Goal: Check status: Check status

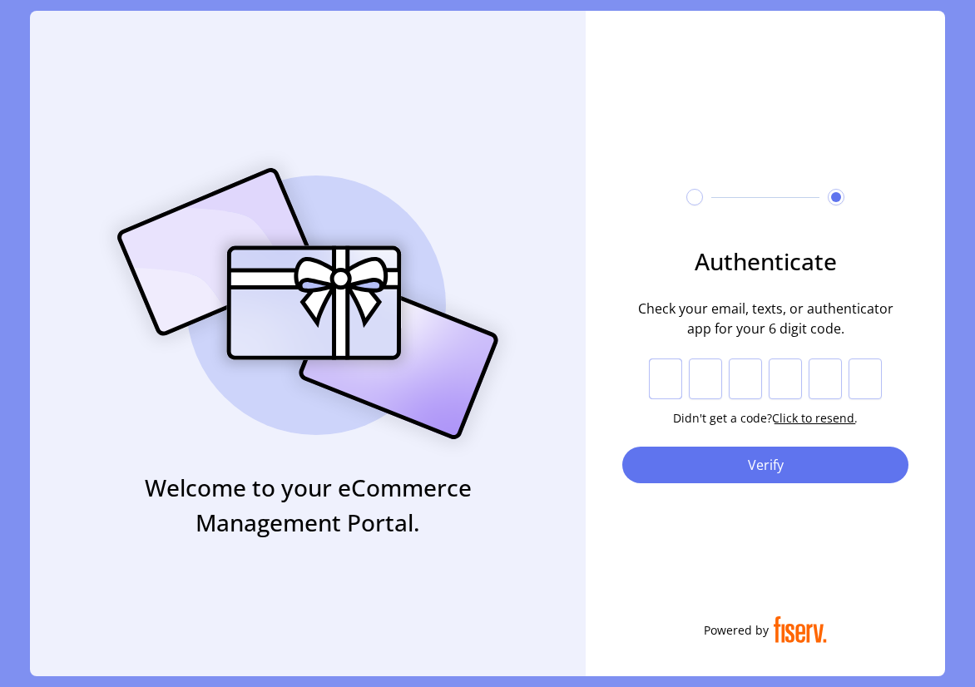
click at [661, 388] on input "text" at bounding box center [665, 380] width 33 height 42
type input "*"
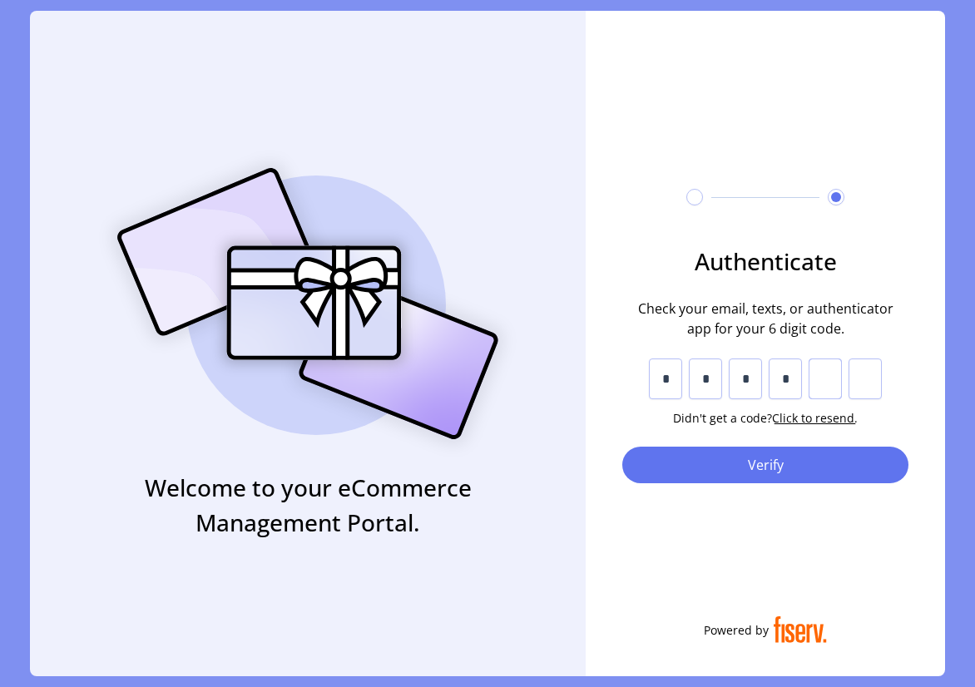
type input "*"
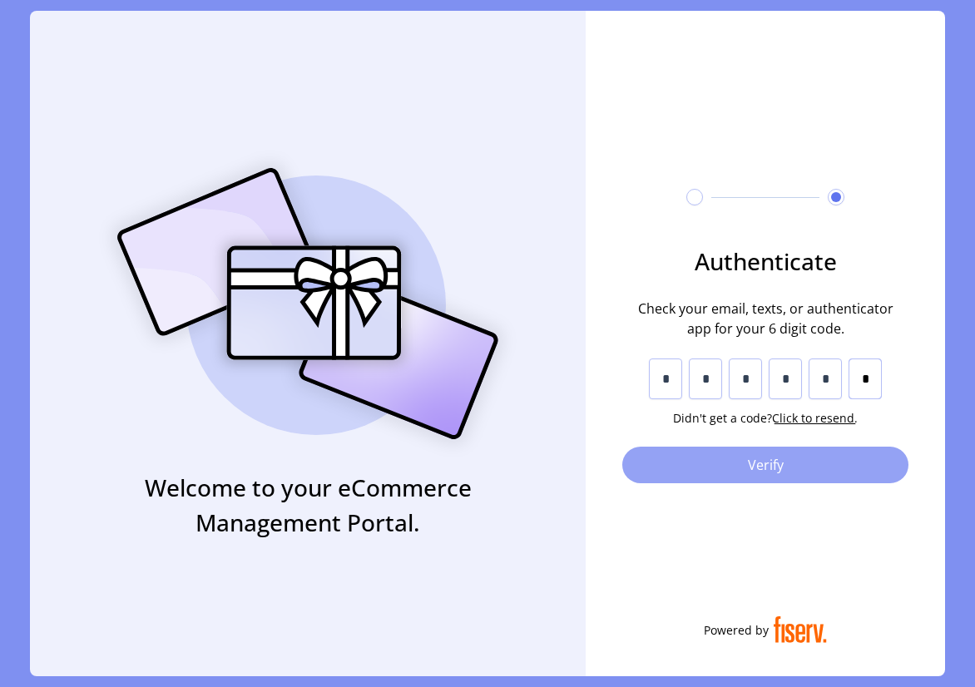
type input "*"
click at [702, 465] on span "Verify" at bounding box center [765, 465] width 243 height 20
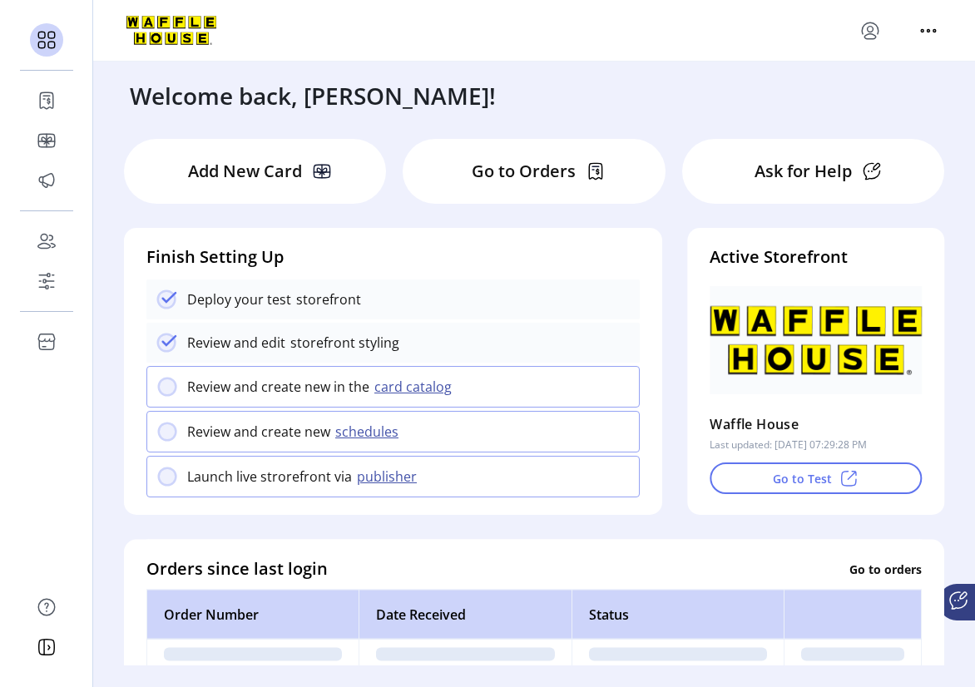
click at [529, 171] on p "Go to Orders" at bounding box center [524, 171] width 104 height 25
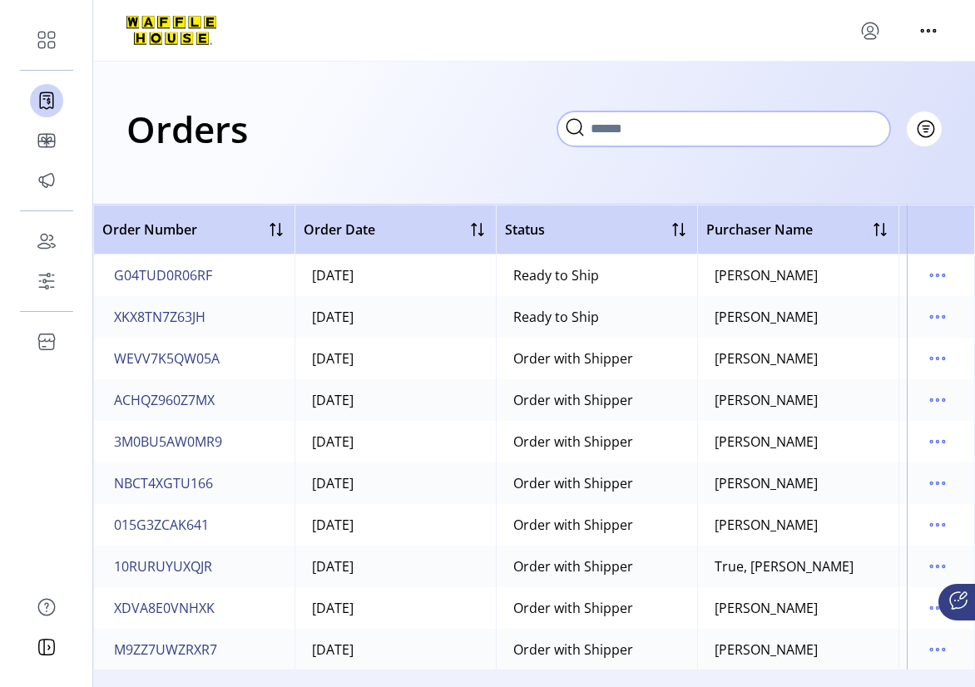
click at [804, 126] on input "text" at bounding box center [724, 129] width 333 height 35
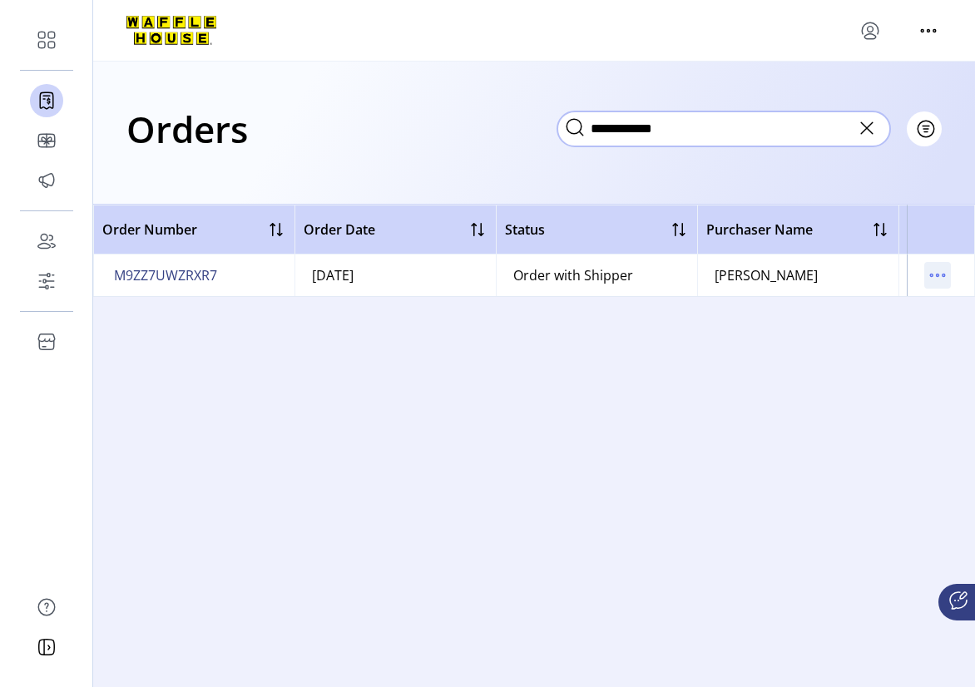
type input "**********"
click at [940, 276] on icon "menu" at bounding box center [938, 275] width 27 height 27
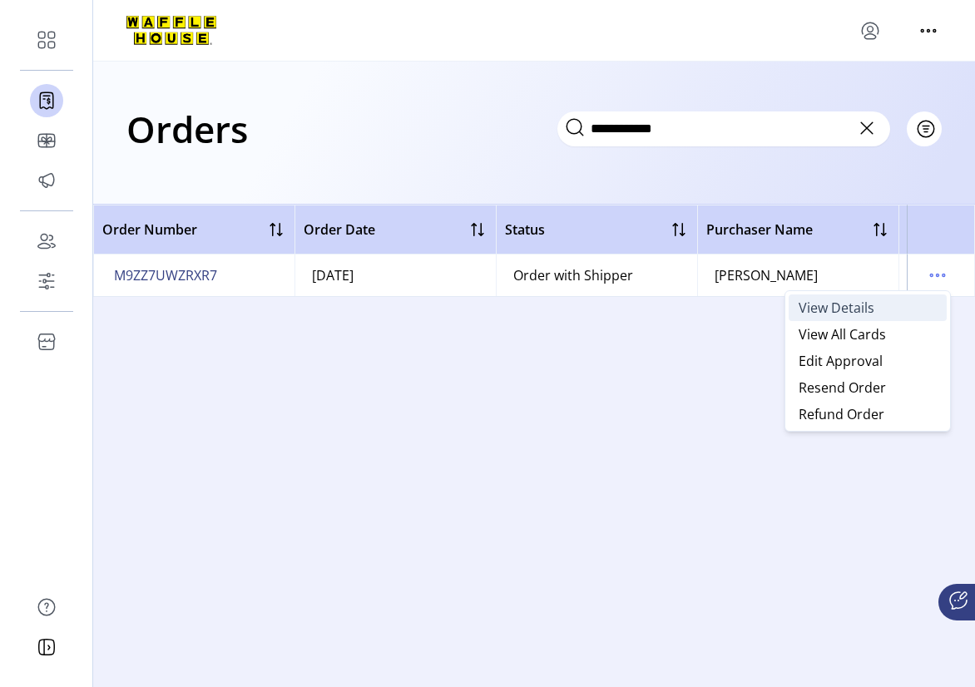
click at [814, 306] on span "View Details" at bounding box center [837, 307] width 76 height 13
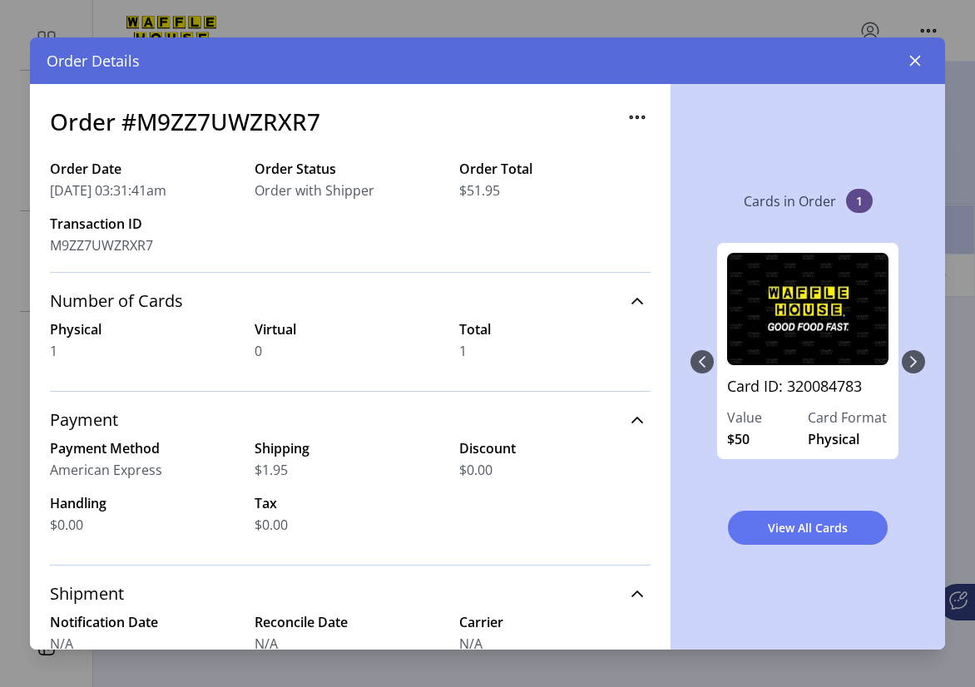
click at [919, 367] on div "Card ID: 320084783 Value $50 Card Format Physical" at bounding box center [808, 361] width 235 height 271
click at [696, 360] on div "Card ID: 320084783 Value $50 Card Format Physical" at bounding box center [808, 361] width 235 height 271
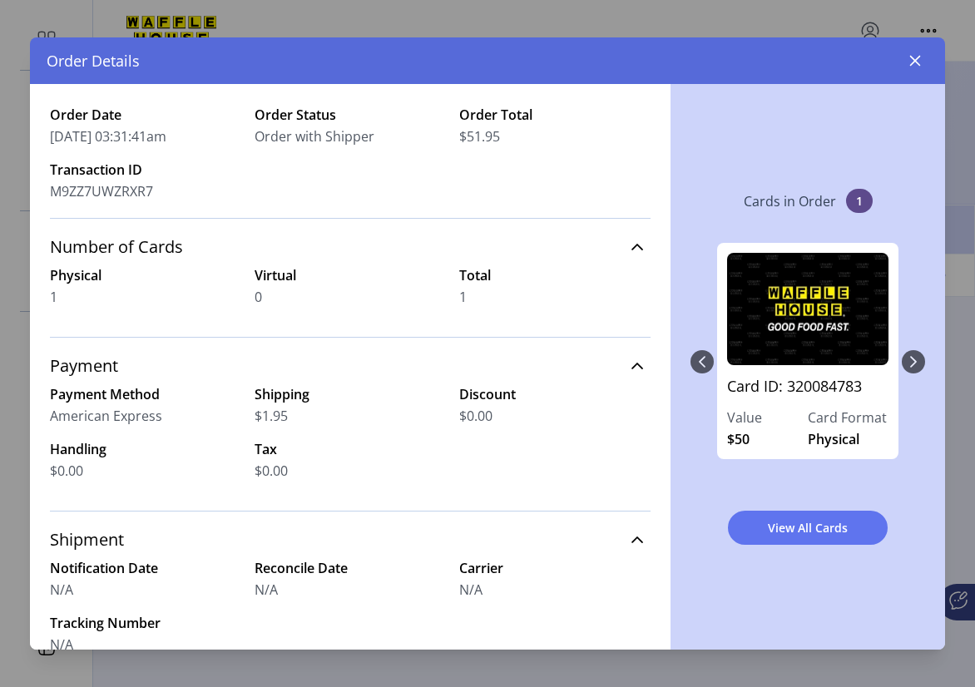
scroll to position [83, 0]
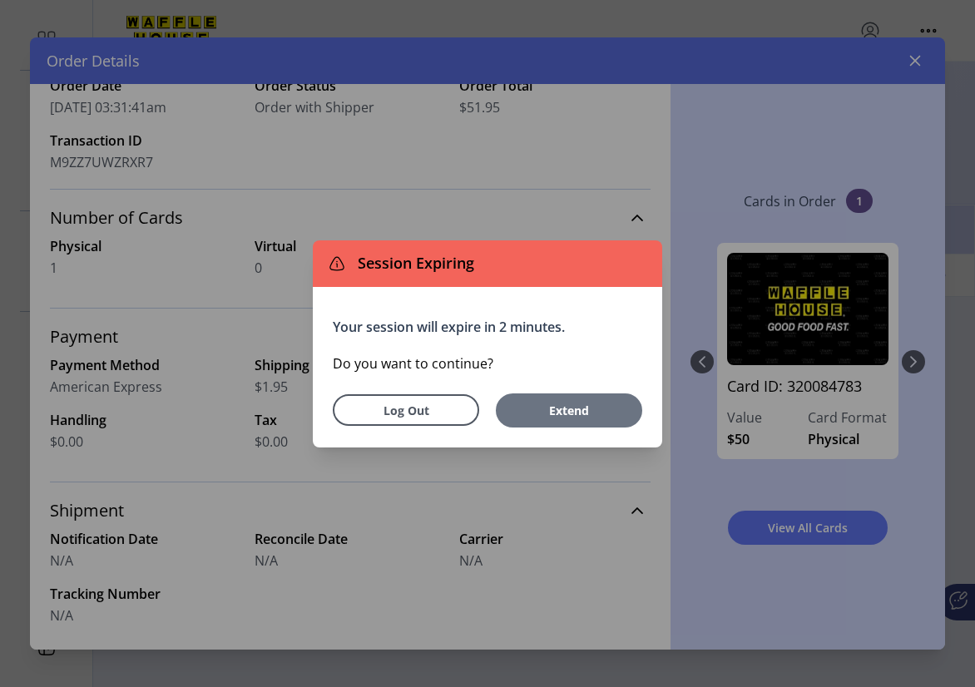
click at [611, 404] on span "Extend" at bounding box center [569, 410] width 103 height 17
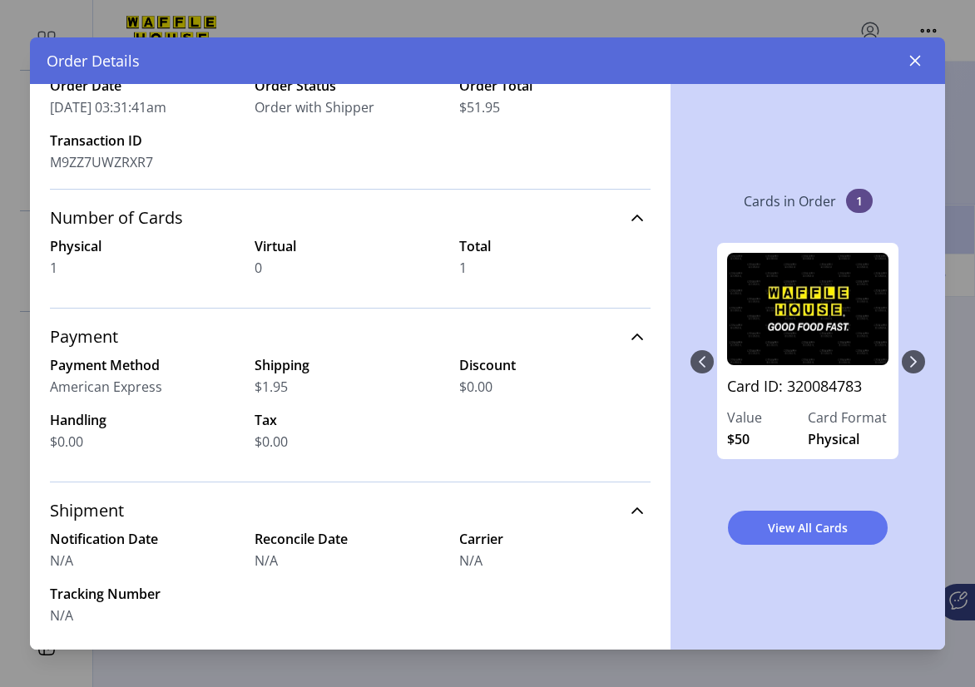
drag, startPoint x: 768, startPoint y: 74, endPoint x: 737, endPoint y: 47, distance: 41.9
click at [737, 47] on div "Order Details" at bounding box center [487, 60] width 915 height 47
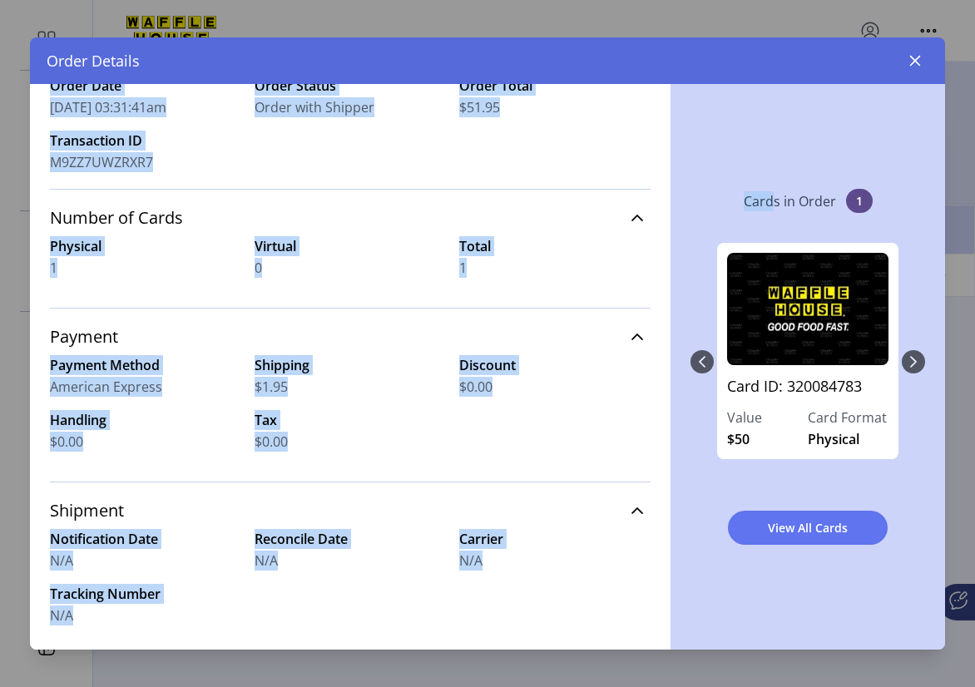
drag, startPoint x: 819, startPoint y: 68, endPoint x: 775, endPoint y: 88, distance: 48.4
click at [775, 88] on div "Order Details Order #M9ZZ7UWZRXR7 Order Date [DATE] 03:31:41am Order Status Ord…" at bounding box center [487, 343] width 915 height 613
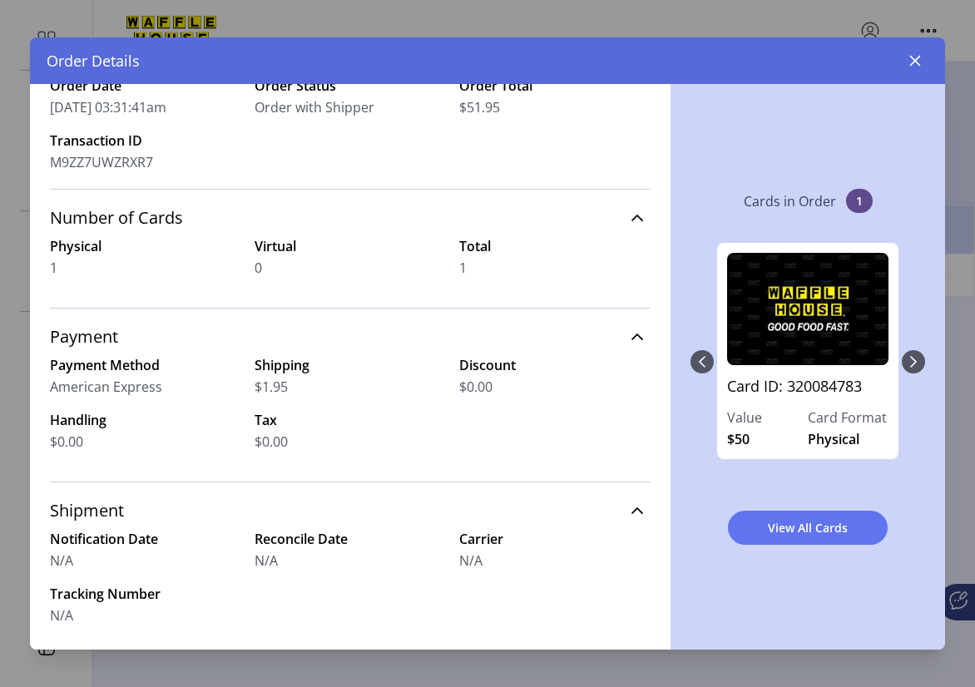
click at [832, 82] on div "Order Details" at bounding box center [487, 60] width 915 height 47
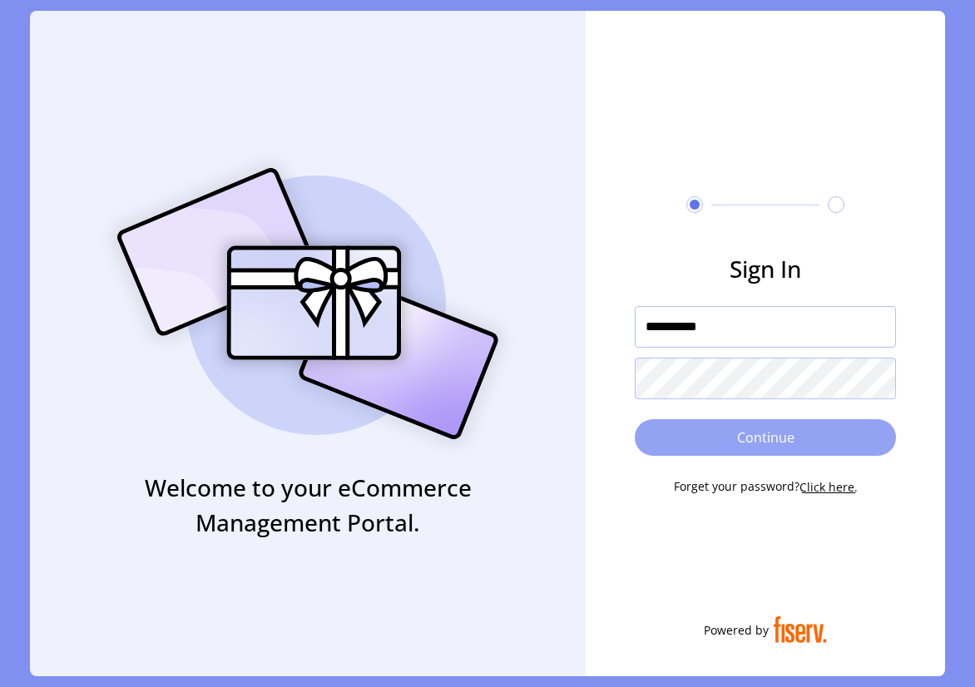
click at [707, 434] on span "Continue" at bounding box center [766, 438] width 218 height 20
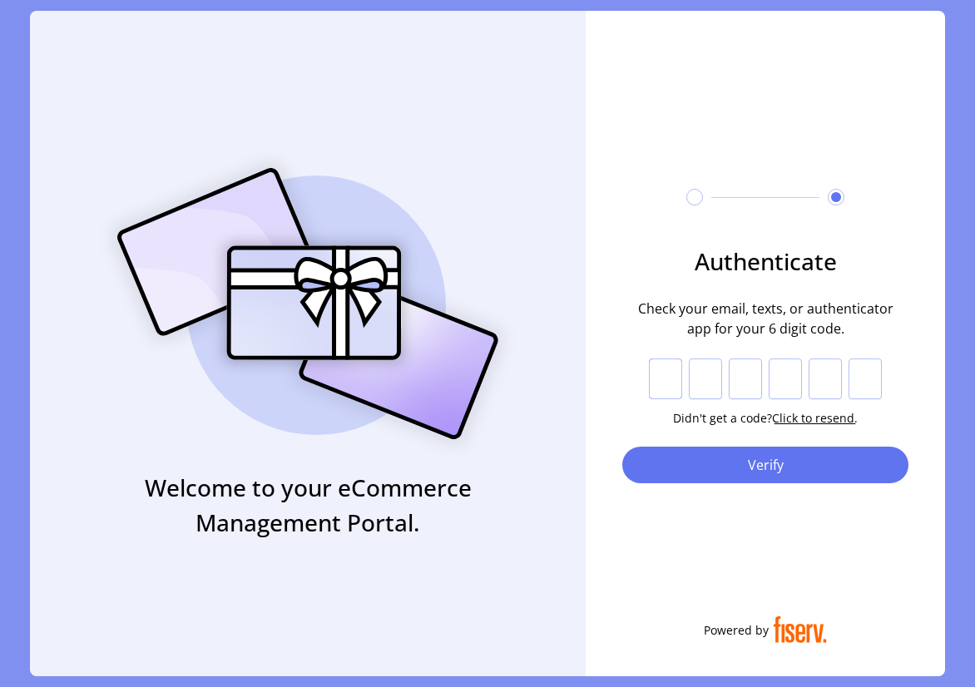
click at [662, 379] on input "text" at bounding box center [665, 380] width 33 height 42
type input "*"
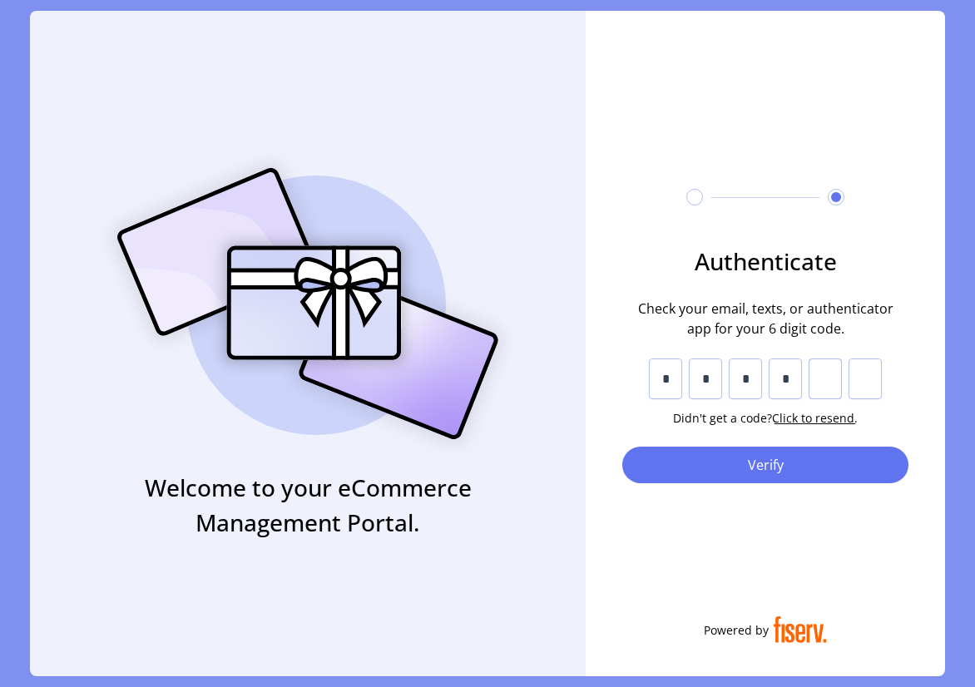
type input "*"
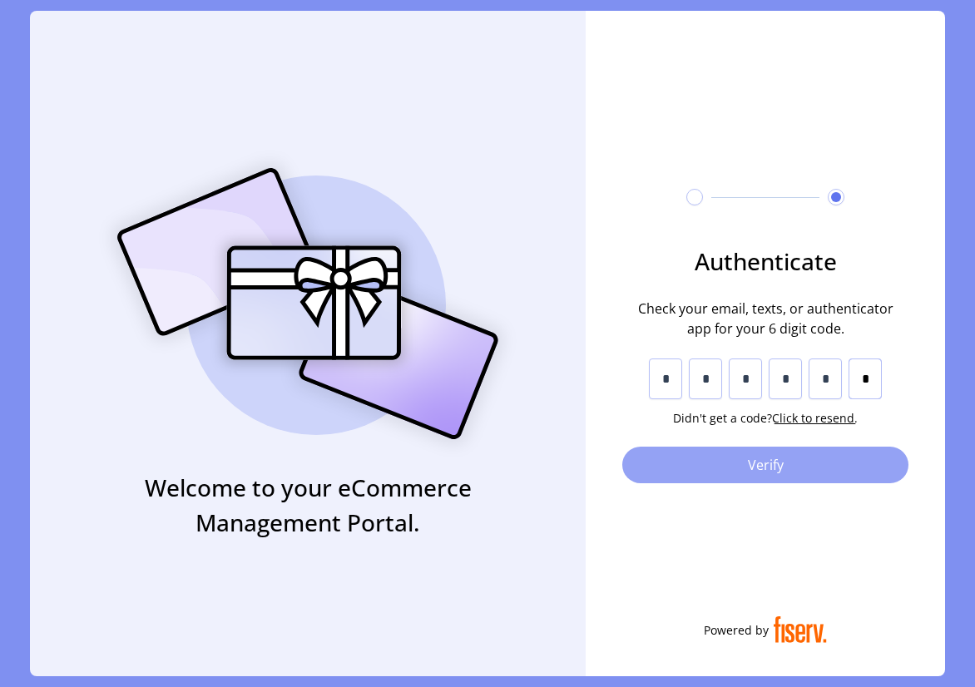
type input "*"
click at [706, 472] on span "Verify" at bounding box center [765, 465] width 243 height 20
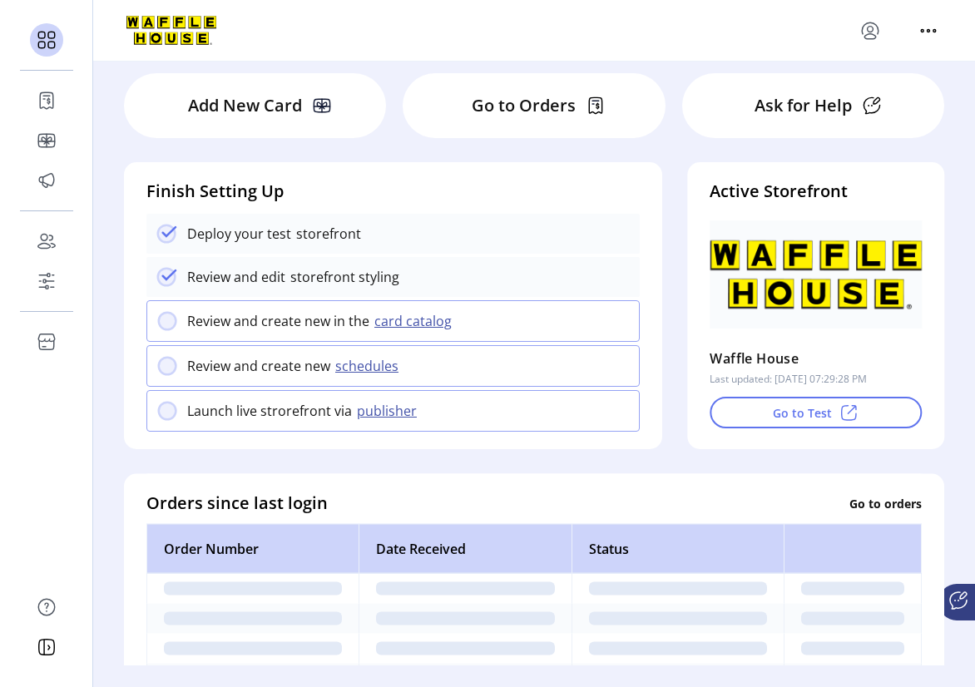
scroll to position [83, 0]
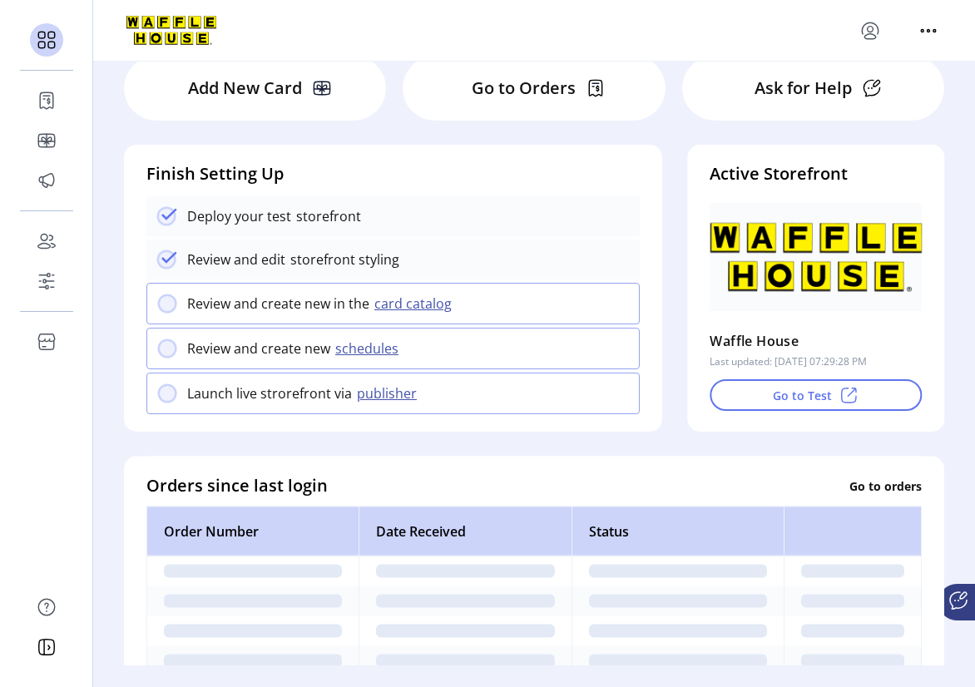
click at [513, 103] on div "Go to Orders" at bounding box center [534, 88] width 262 height 65
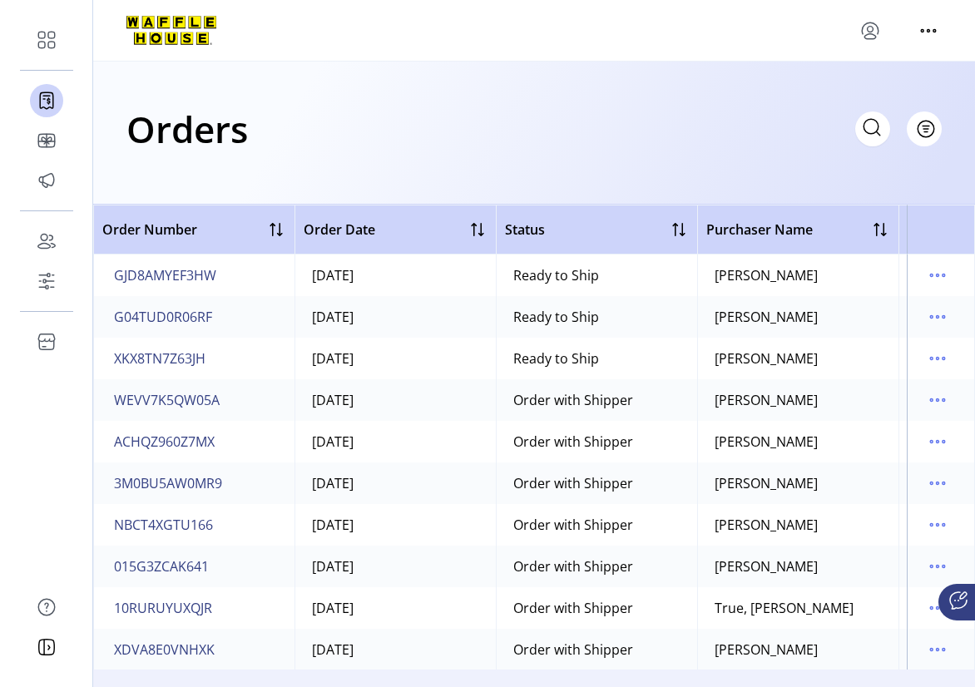
click at [884, 130] on icon at bounding box center [872, 127] width 27 height 27
click at [697, 130] on input "text" at bounding box center [724, 129] width 333 height 35
click at [871, 131] on icon at bounding box center [872, 127] width 27 height 27
click at [720, 132] on input "text" at bounding box center [724, 129] width 333 height 35
paste input "**********"
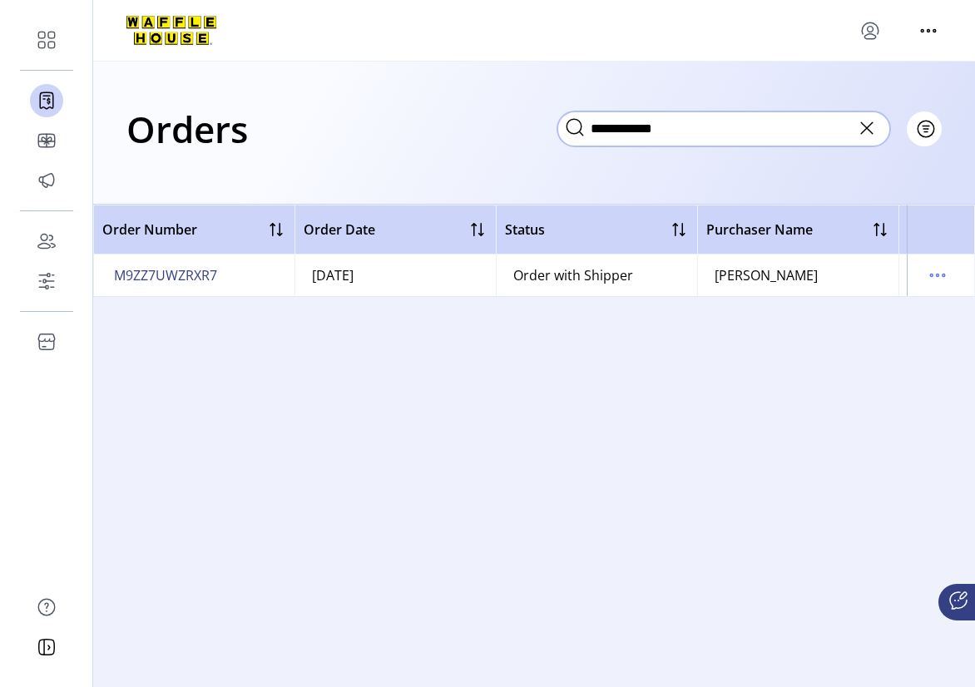
type input "**********"
click at [580, 132] on icon at bounding box center [575, 127] width 27 height 27
click at [875, 128] on icon at bounding box center [867, 128] width 27 height 27
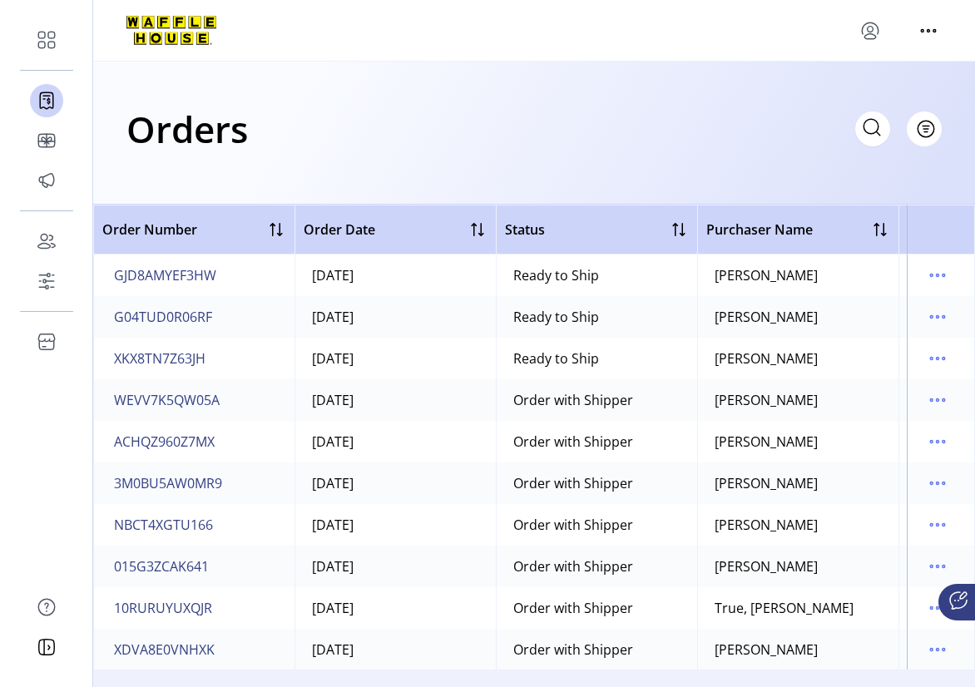
click at [867, 131] on icon at bounding box center [872, 127] width 27 height 27
paste input "**********"
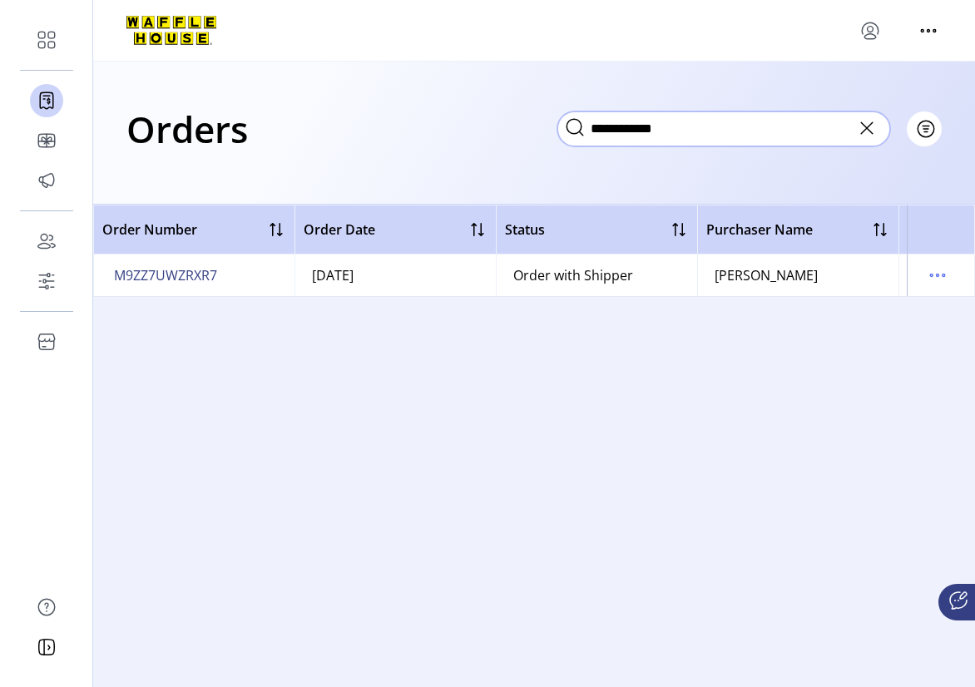
type input "**********"
click at [153, 277] on span "M9ZZ7UWZRXR7" at bounding box center [165, 275] width 103 height 20
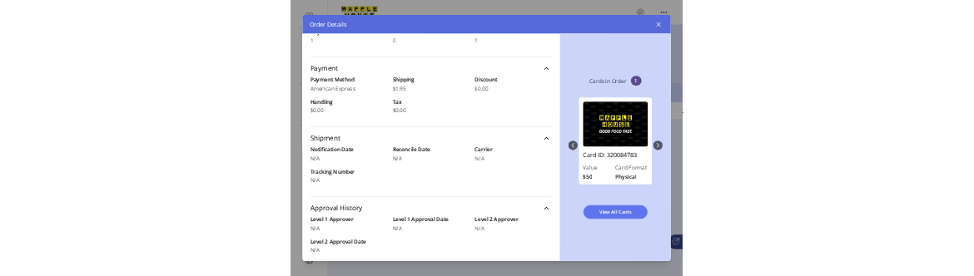
scroll to position [83, 0]
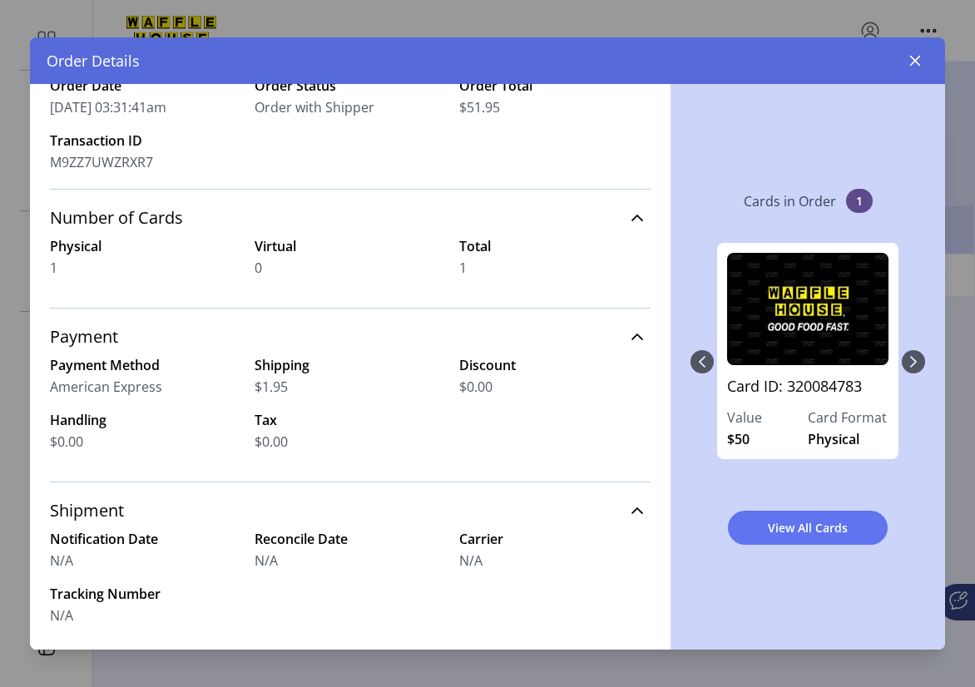
drag, startPoint x: 771, startPoint y: 59, endPoint x: 792, endPoint y: 18, distance: 45.8
click at [792, 18] on div "Order Details Order #M9ZZ7UWZRXR7 Order Date [DATE] 03:31:41am Order Status Ord…" at bounding box center [487, 343] width 975 height 687
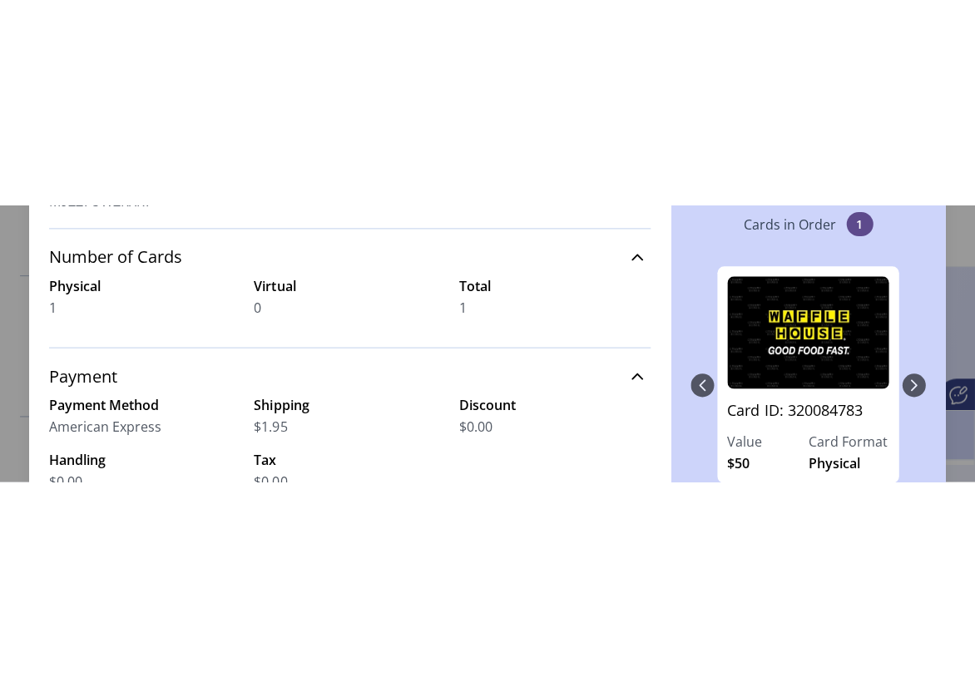
scroll to position [67, 0]
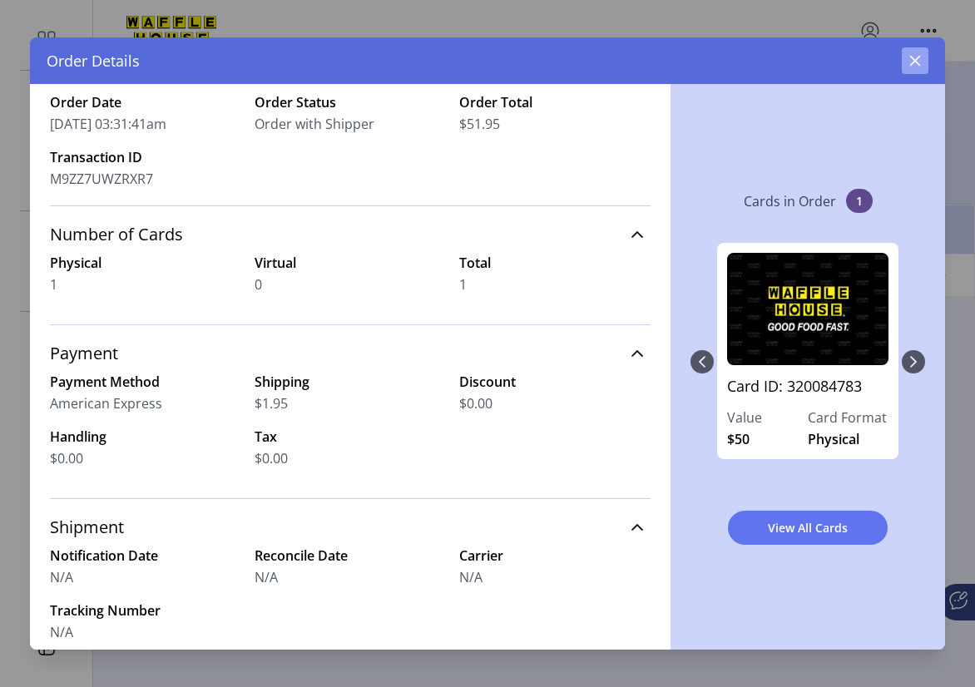
click at [915, 62] on icon "button" at bounding box center [915, 60] width 13 height 13
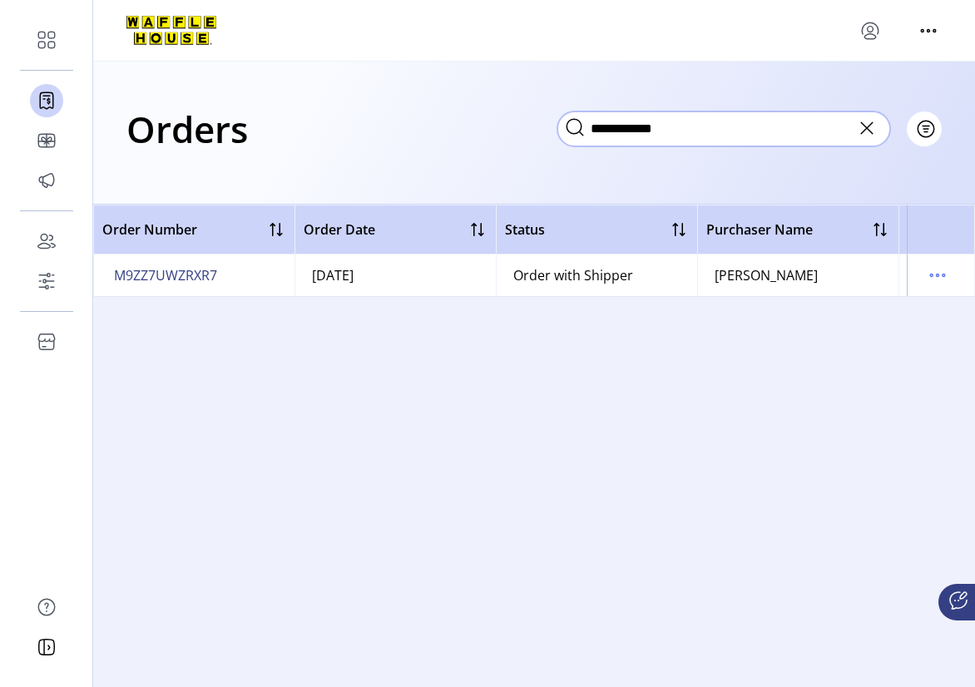
click at [840, 126] on input "**********" at bounding box center [724, 129] width 333 height 35
click at [869, 124] on icon at bounding box center [867, 128] width 27 height 27
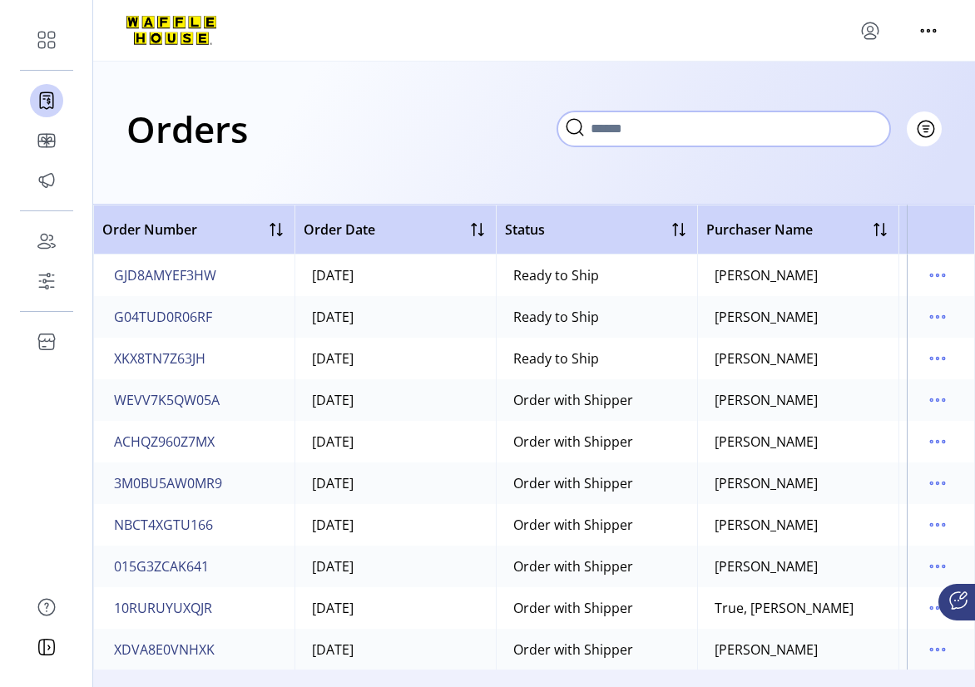
click at [769, 124] on input "text" at bounding box center [724, 129] width 333 height 35
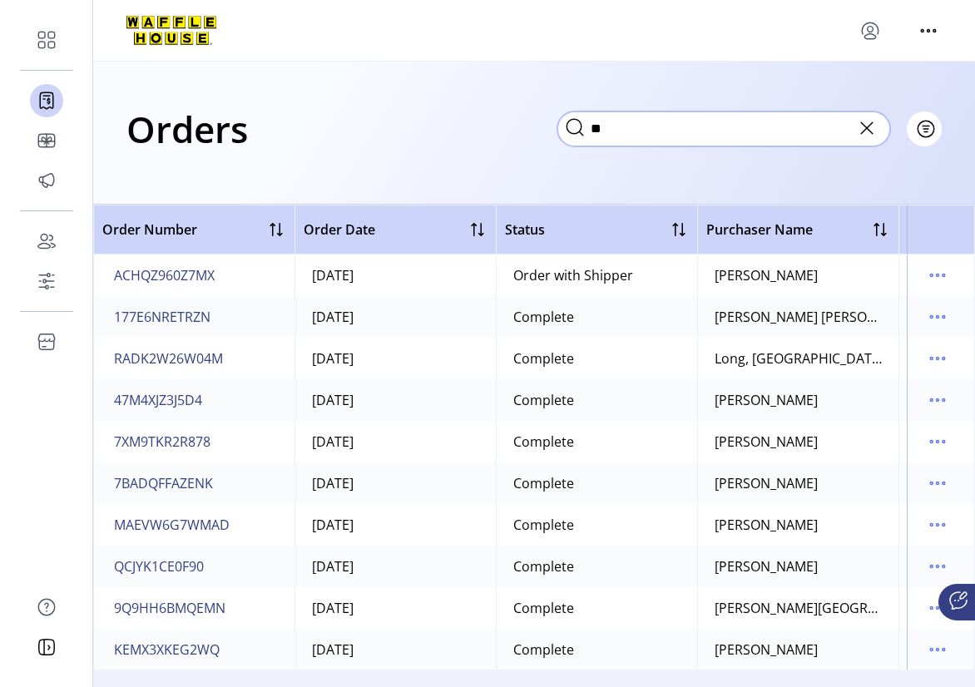
type input "*"
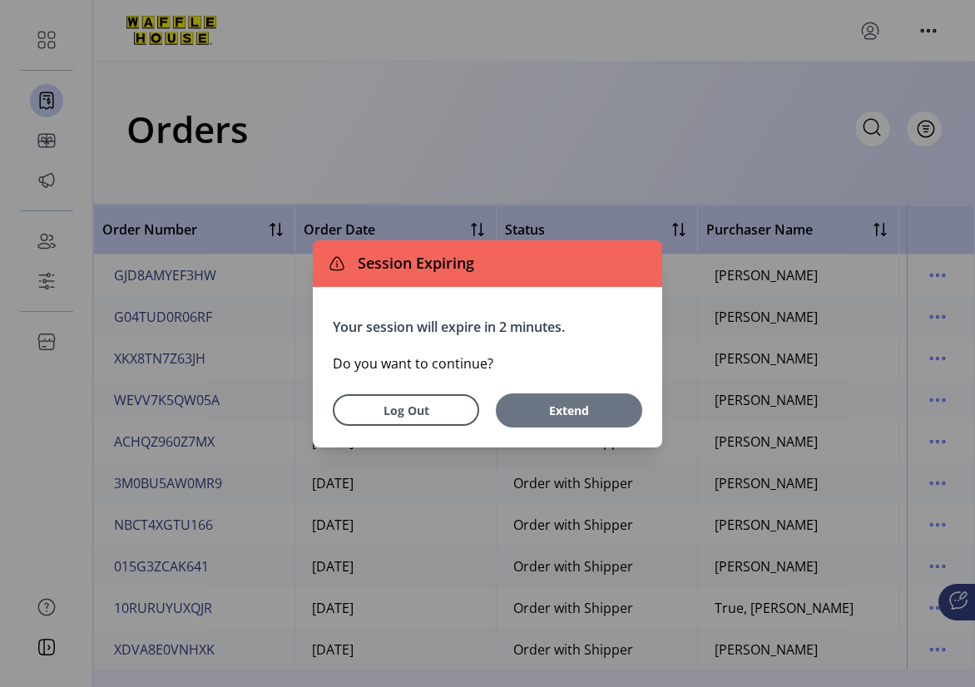
click at [583, 414] on span "Extend" at bounding box center [569, 410] width 103 height 17
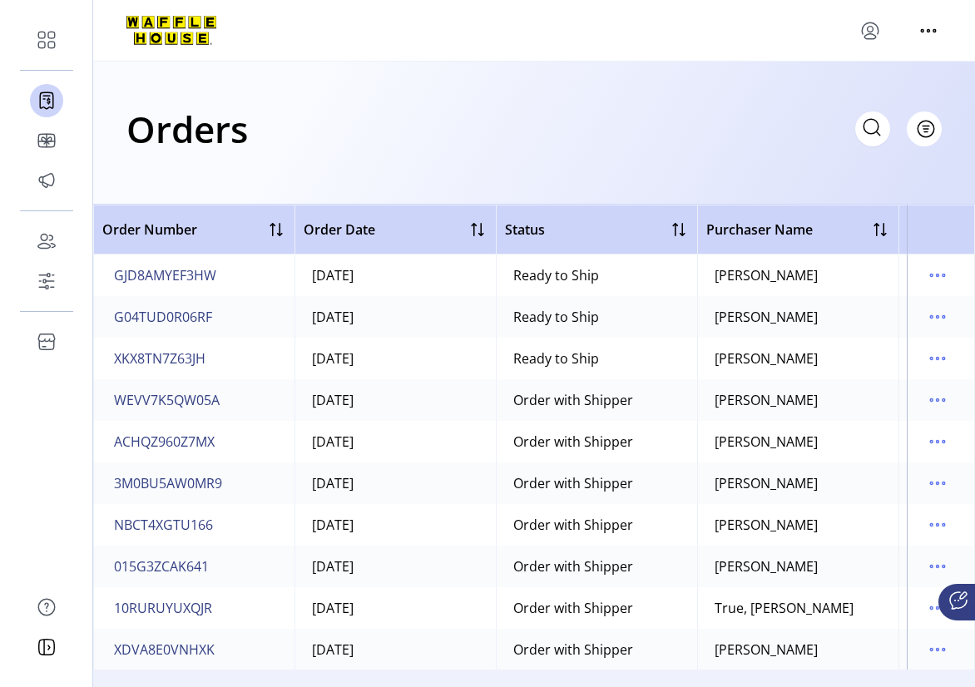
click at [870, 137] on icon at bounding box center [872, 127] width 27 height 27
click at [876, 132] on icon at bounding box center [872, 127] width 27 height 27
paste input "**********"
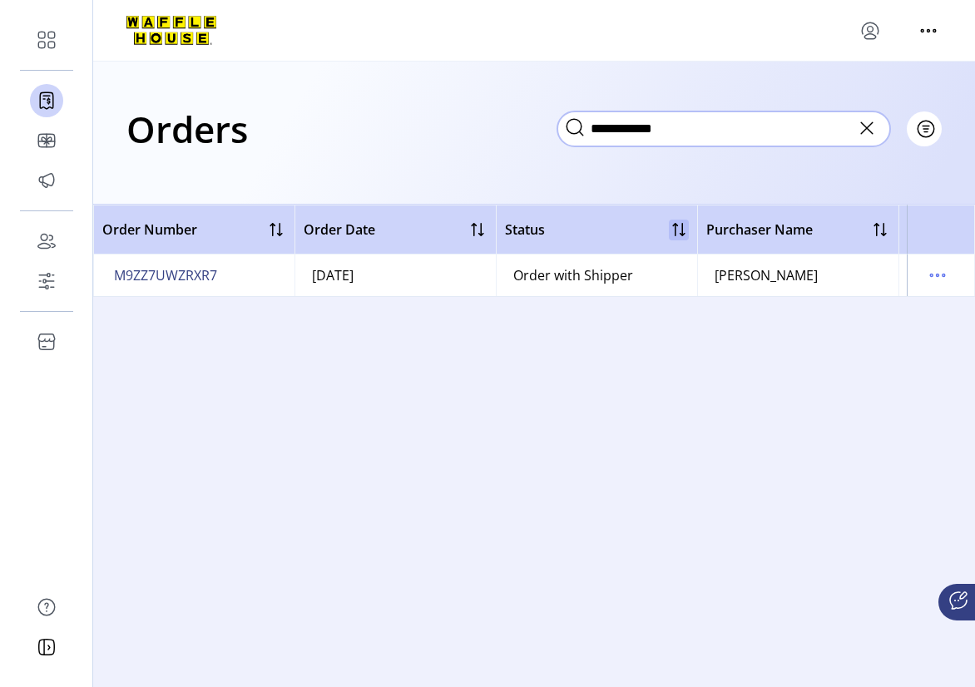
type input "**********"
click at [192, 274] on span "M9ZZ7UWZRXR7" at bounding box center [165, 275] width 103 height 20
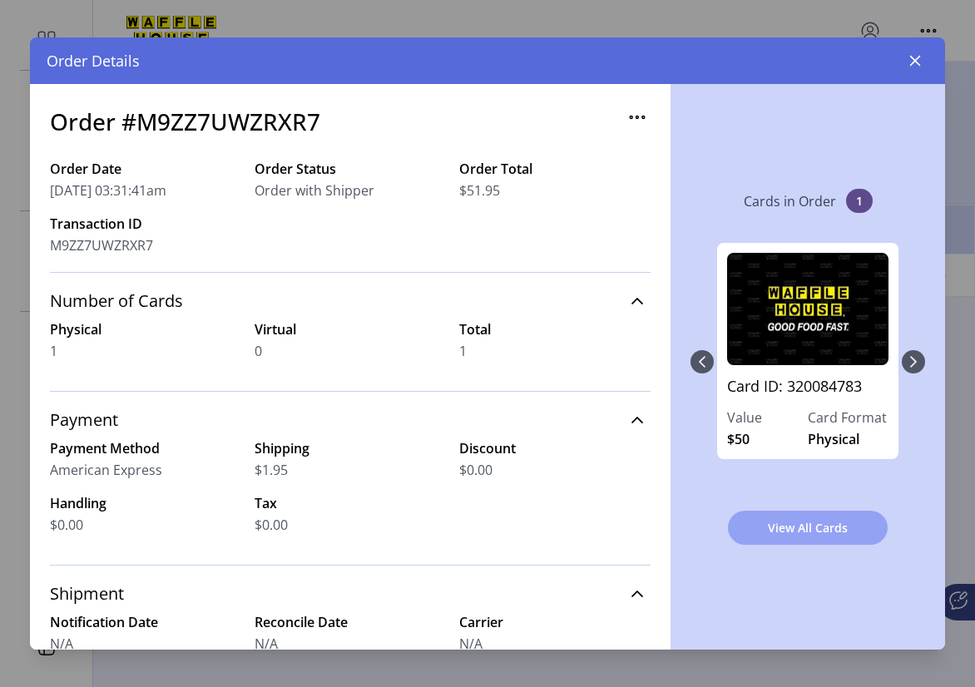
click at [786, 534] on span "View All Cards" at bounding box center [808, 527] width 117 height 17
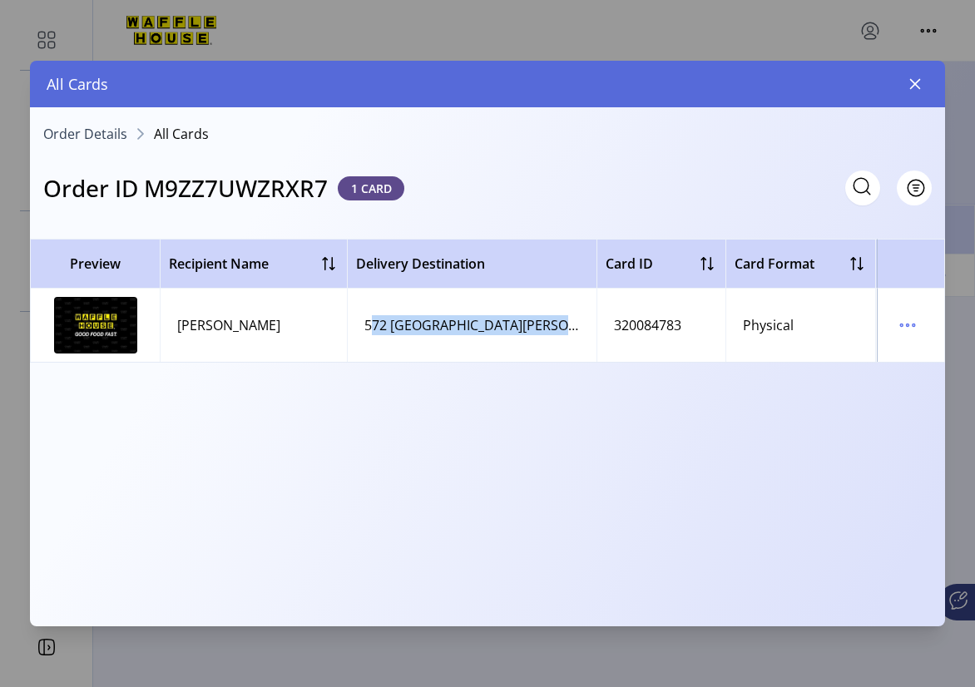
drag, startPoint x: 361, startPoint y: 601, endPoint x: 596, endPoint y: 609, distance: 234.8
click at [595, 608] on div "Preview Recipient Name Delivery Destination Card ID Card Format Delivery Status…" at bounding box center [487, 427] width 915 height 376
click at [562, 548] on div "Preview Recipient Name Delivery Destination Card ID Card Format Delivery Status…" at bounding box center [487, 427] width 915 height 376
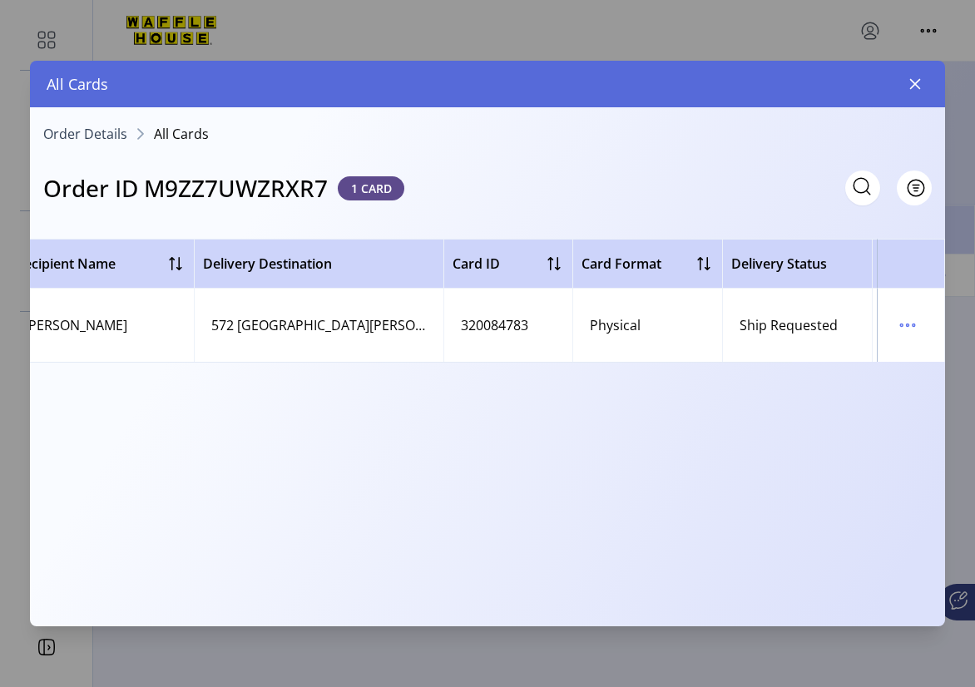
scroll to position [0, 158]
drag, startPoint x: 633, startPoint y: 615, endPoint x: 744, endPoint y: 619, distance: 110.8
click at [756, 618] on div "Order Details All Cards Order ID M9ZZ7UWZRXR7 1 CARD Filter Preview Recipient N…" at bounding box center [487, 365] width 915 height 516
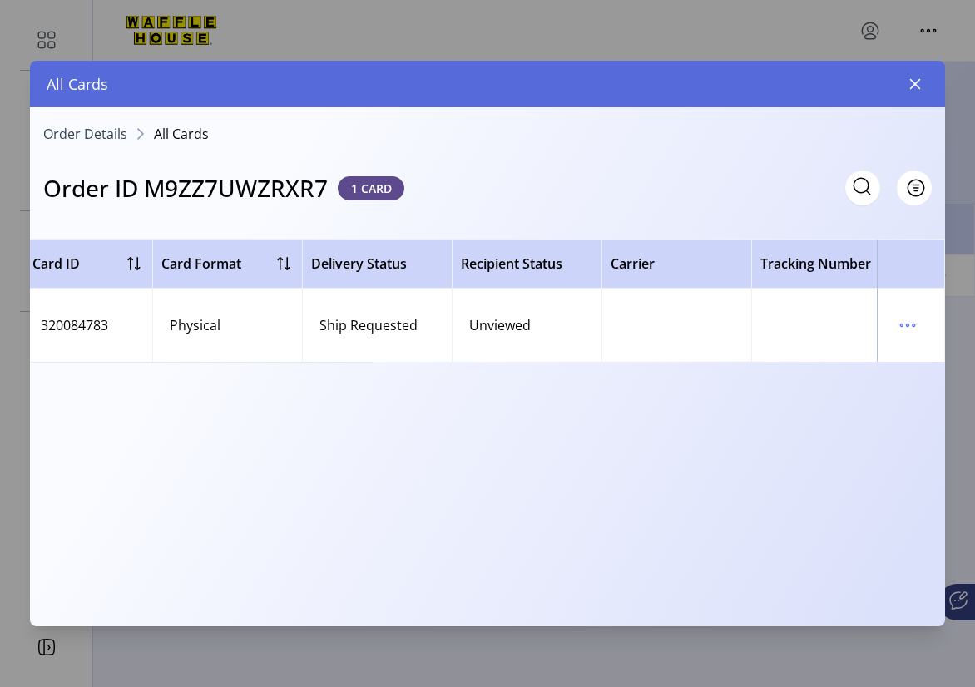
scroll to position [0, 598]
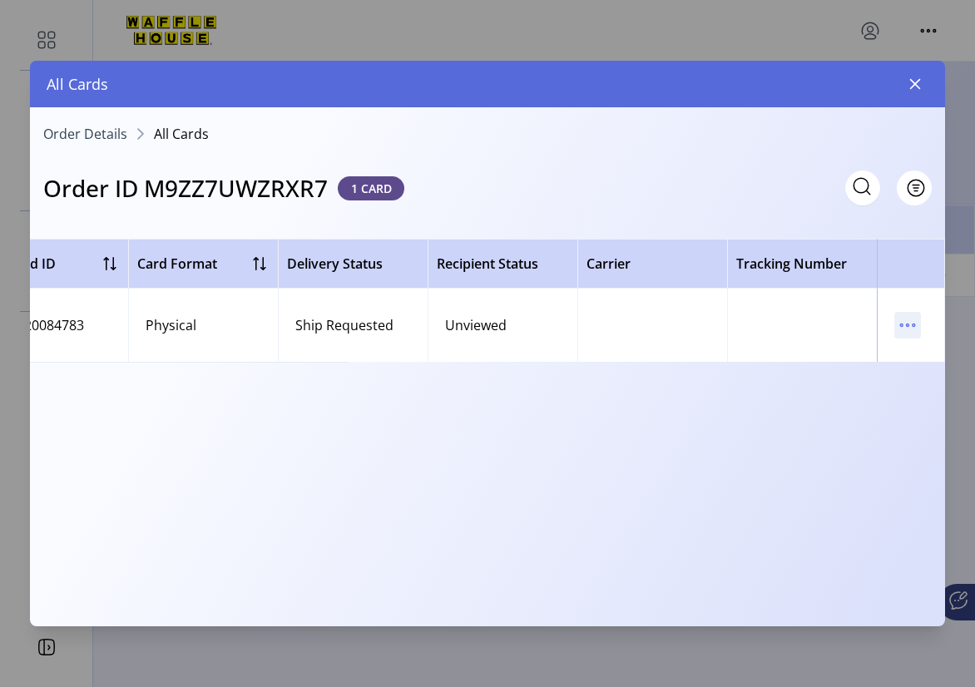
click at [901, 320] on icon "menu" at bounding box center [908, 325] width 27 height 27
click at [811, 364] on span "View Card Details" at bounding box center [822, 357] width 109 height 13
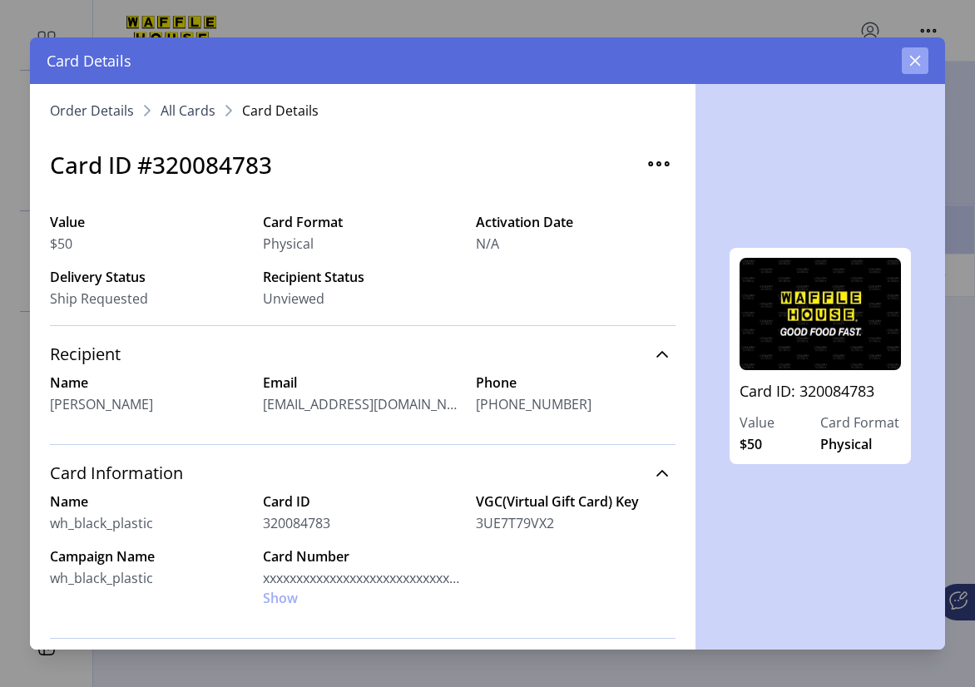
click at [912, 60] on icon "button" at bounding box center [915, 60] width 13 height 13
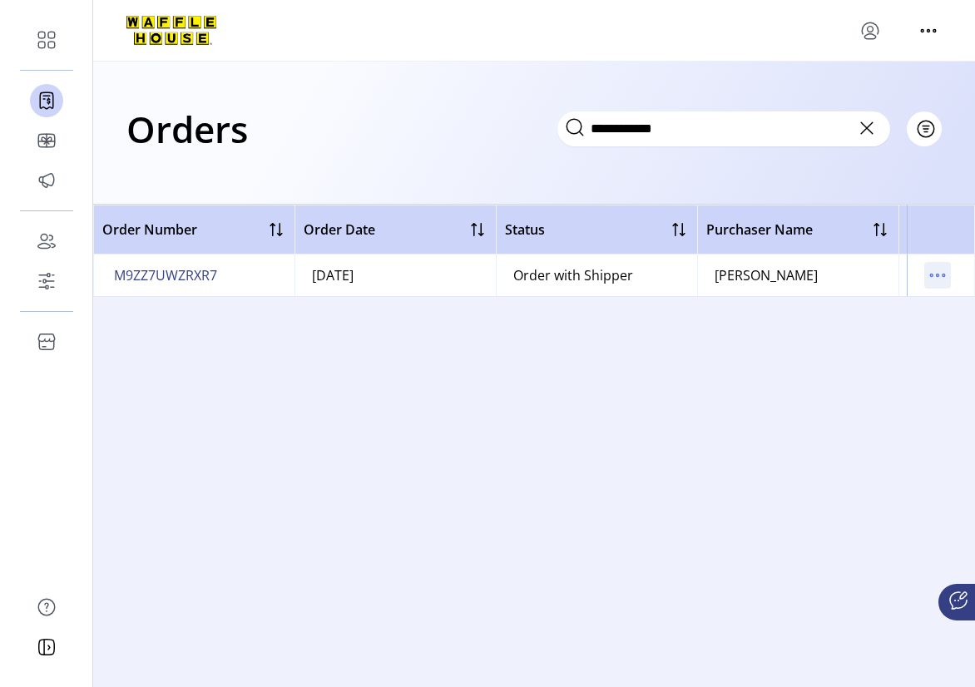
click at [935, 278] on icon "menu" at bounding box center [938, 275] width 27 height 27
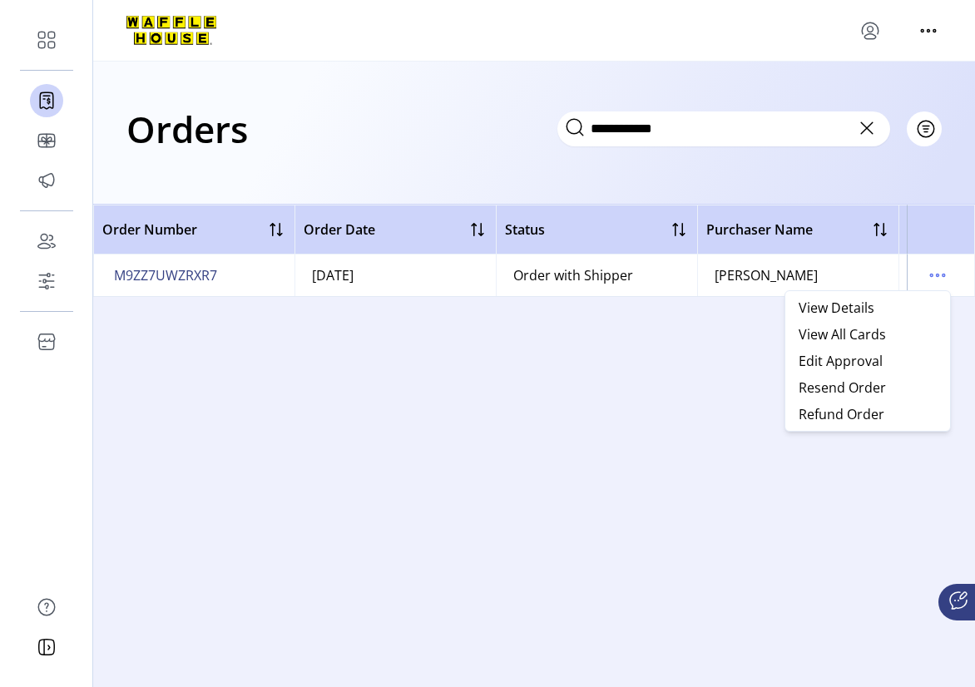
click at [964, 596] on icon at bounding box center [959, 601] width 20 height 20
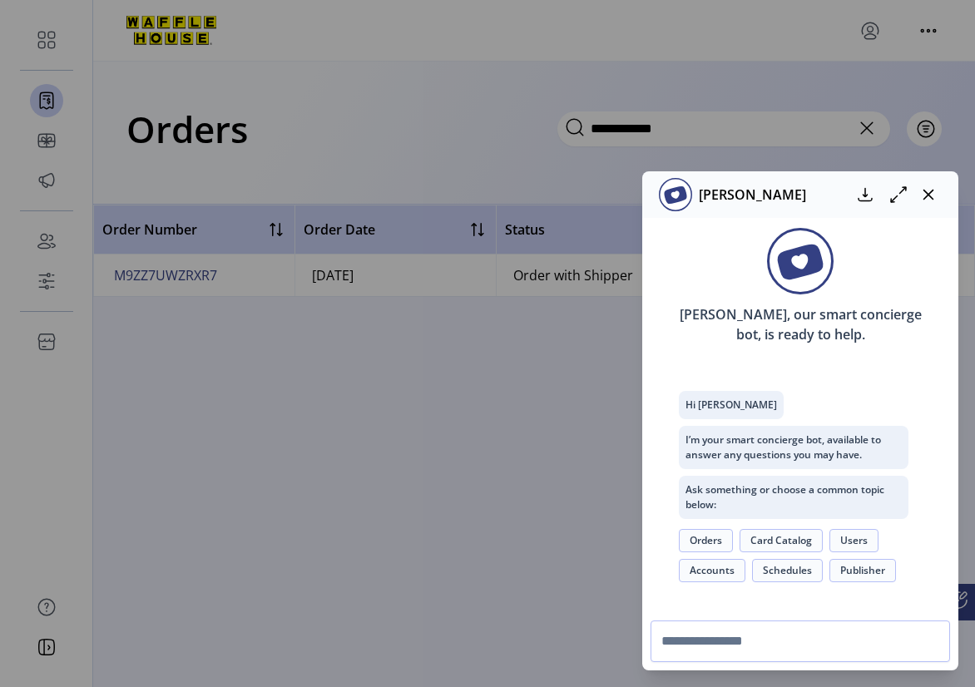
click at [711, 537] on button "Orders" at bounding box center [706, 540] width 54 height 23
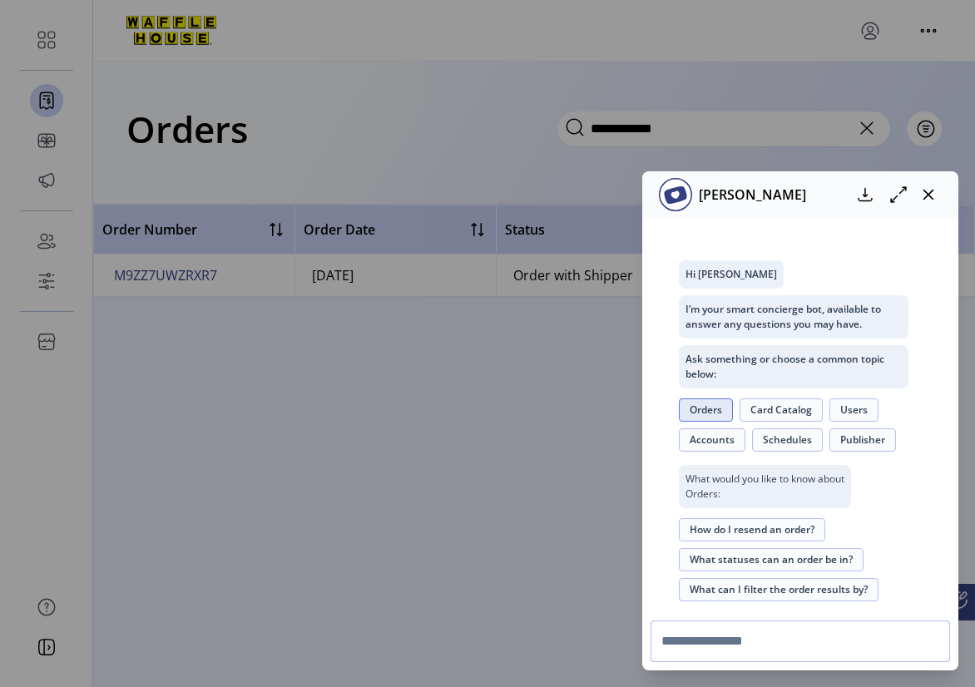
click at [745, 647] on input "text" at bounding box center [801, 642] width 300 height 42
type input "**********"
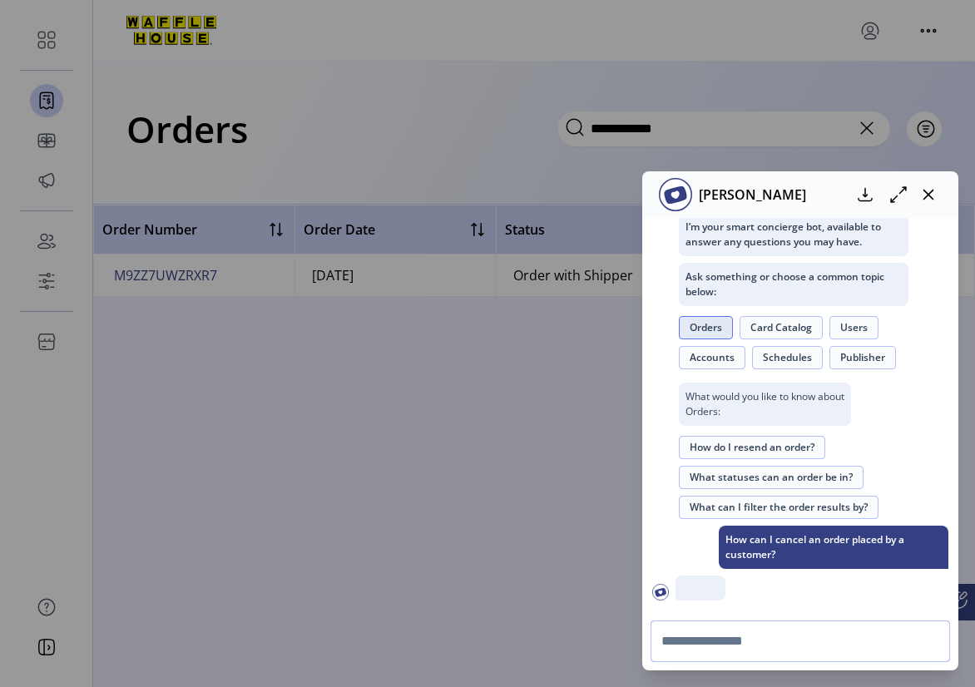
scroll to position [457, 0]
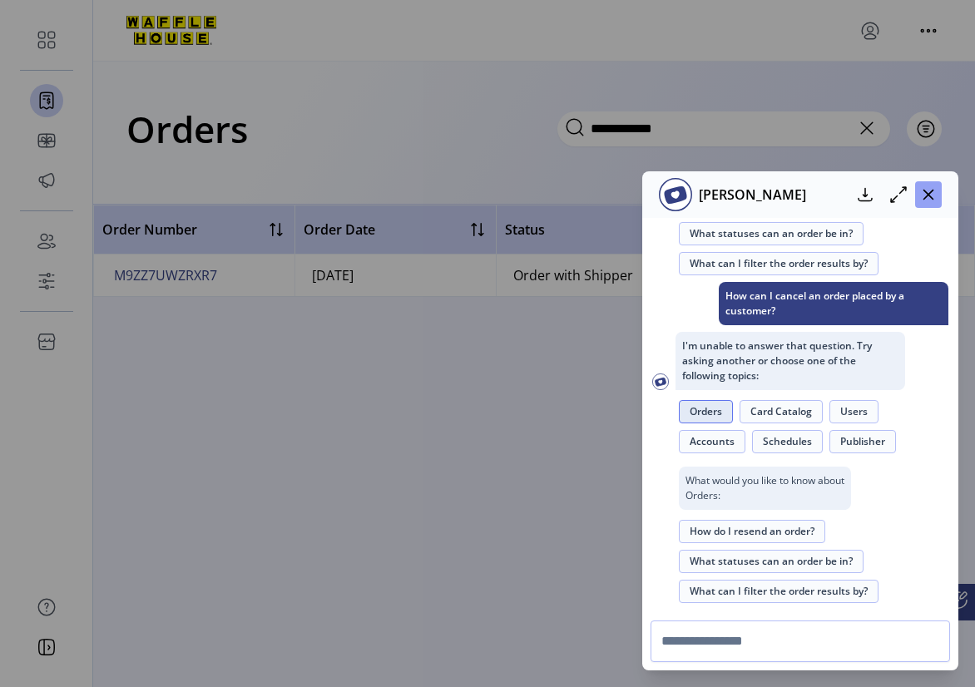
click at [926, 193] on icon "button" at bounding box center [929, 194] width 11 height 11
